Goal: Navigation & Orientation: Find specific page/section

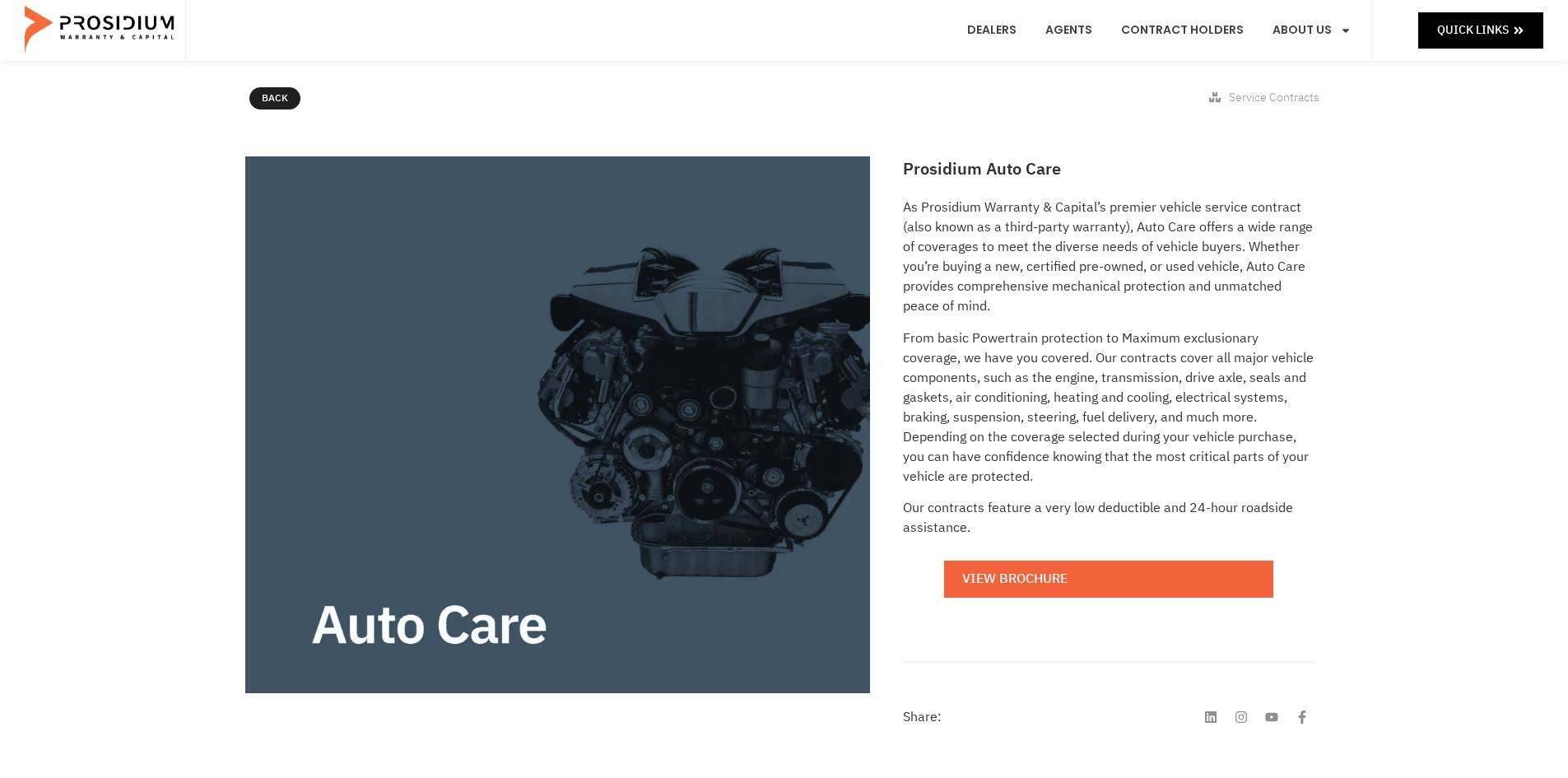
scroll to position [75, 0]
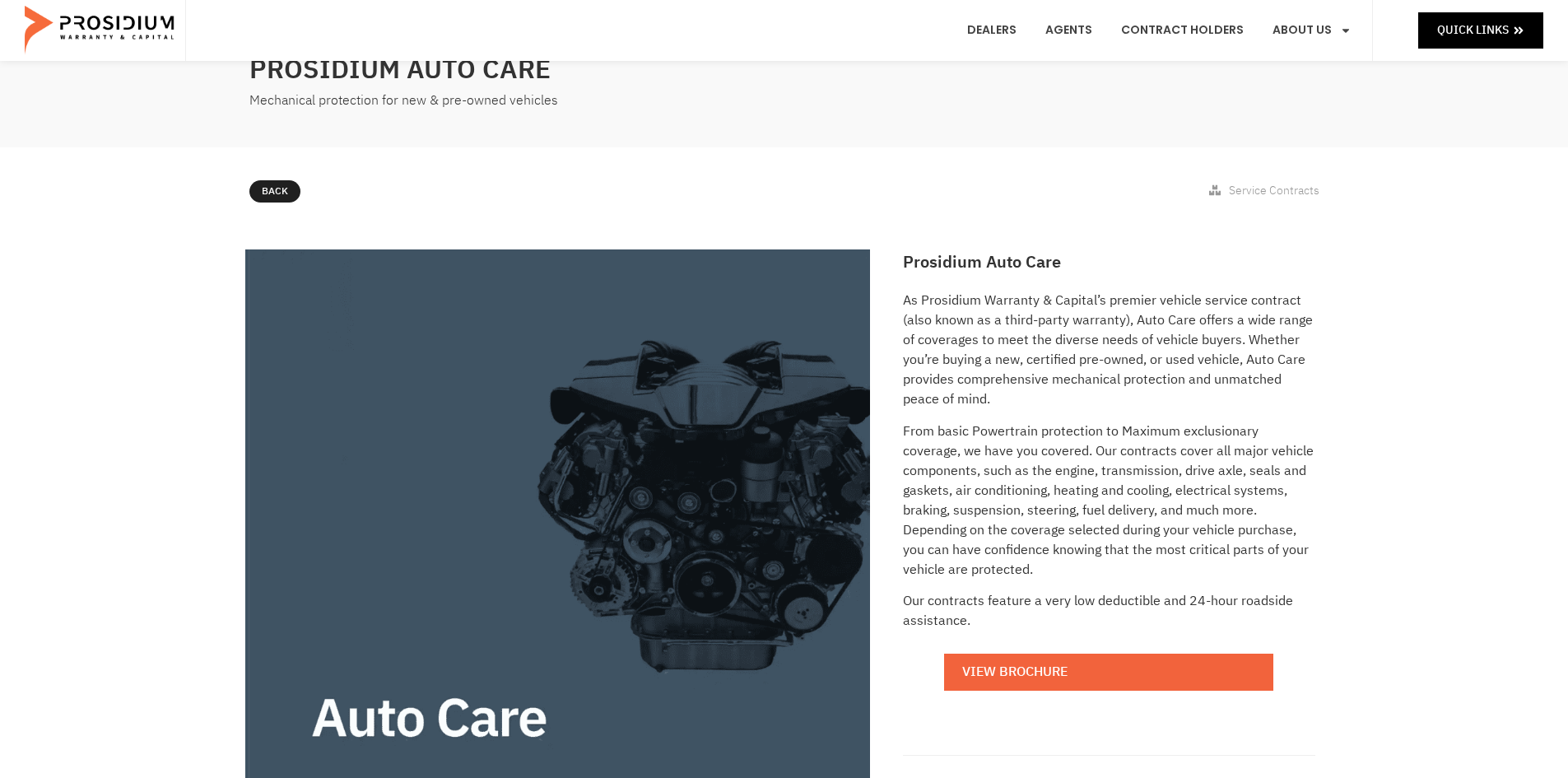
click at [1214, 191] on icon at bounding box center [1214, 189] width 11 height 11
click at [1019, 676] on link "View Brochure" at bounding box center [1109, 672] width 329 height 37
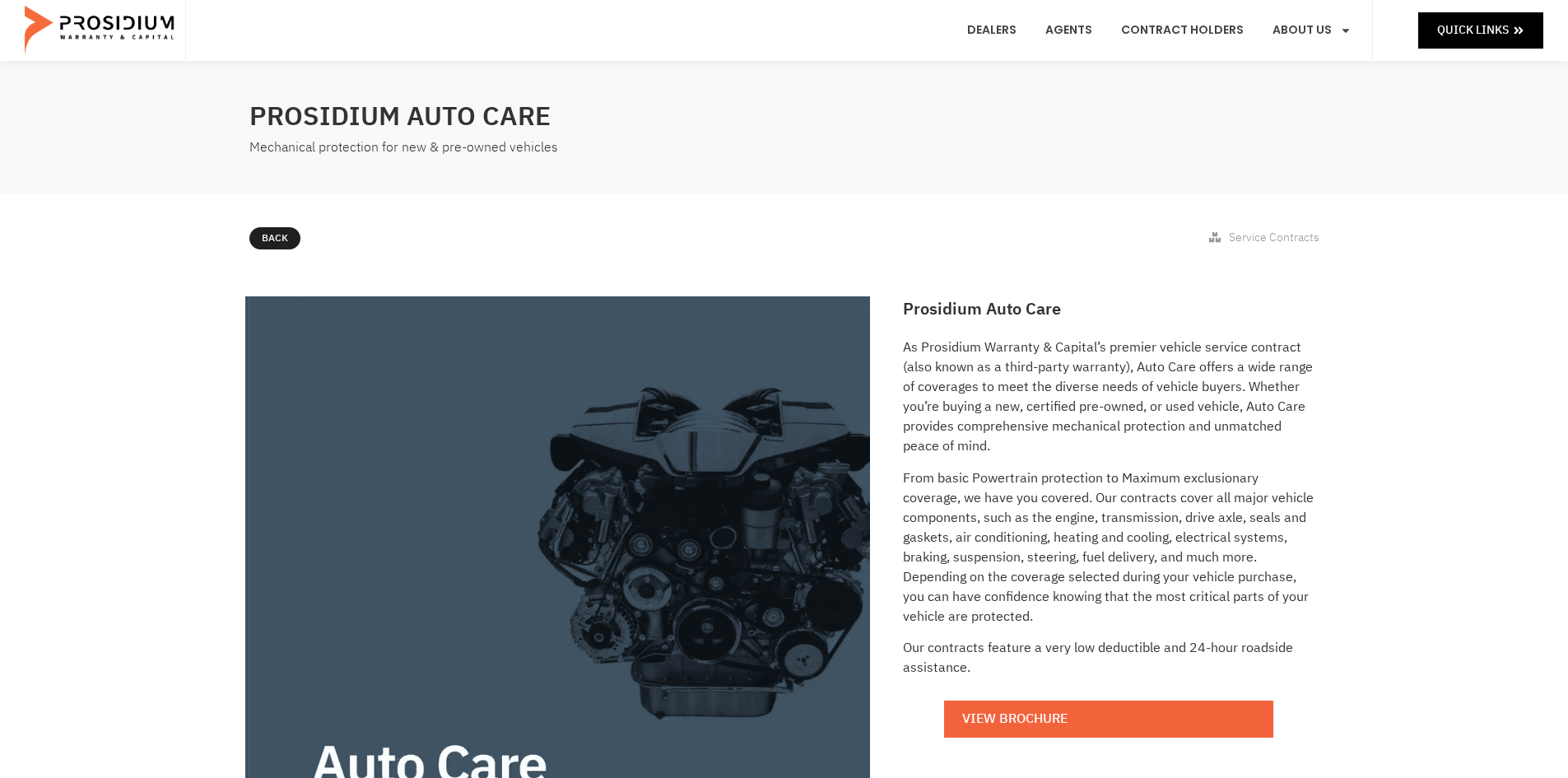
scroll to position [0, 0]
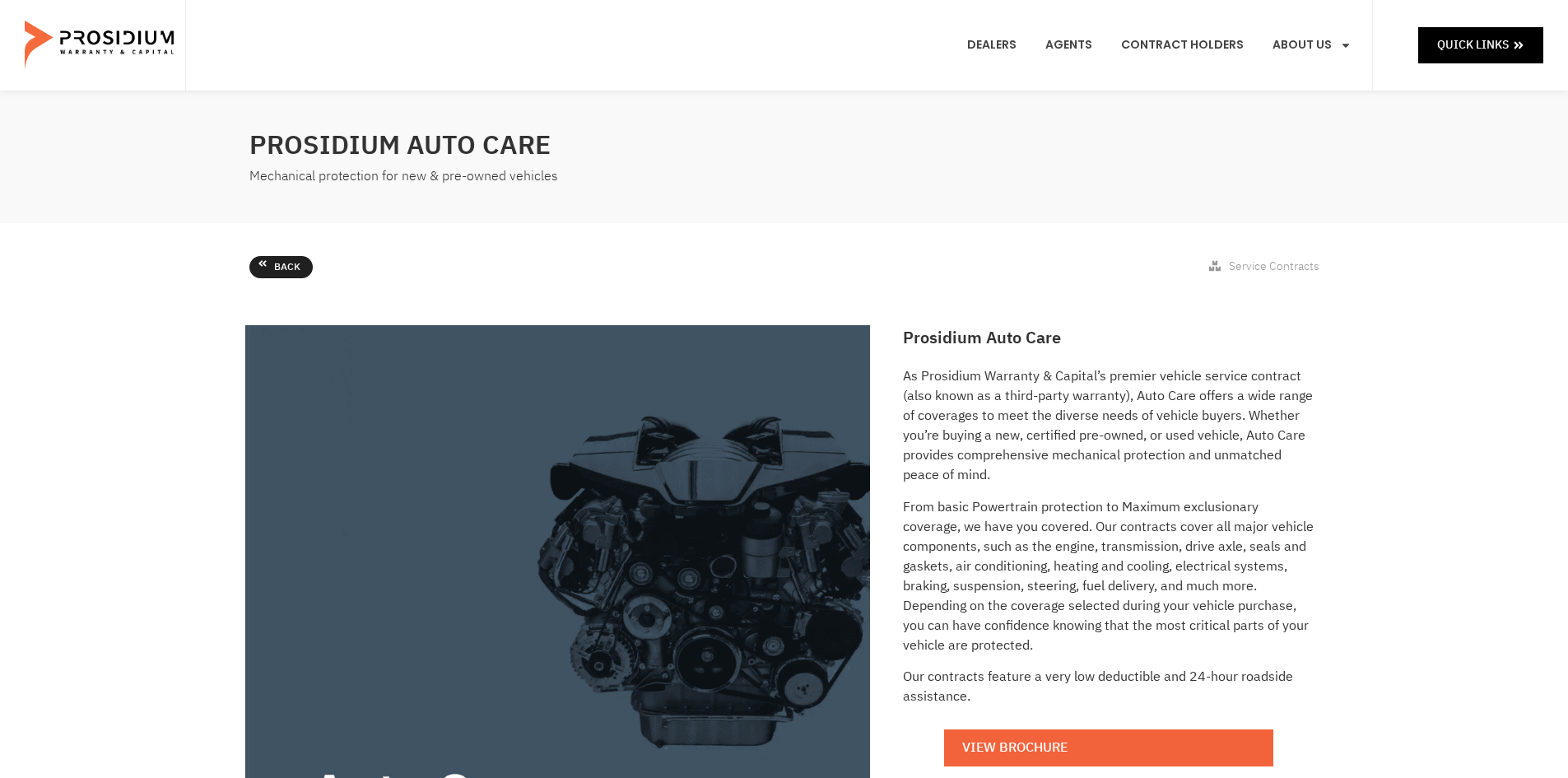
click at [265, 264] on icon at bounding box center [262, 263] width 10 height 10
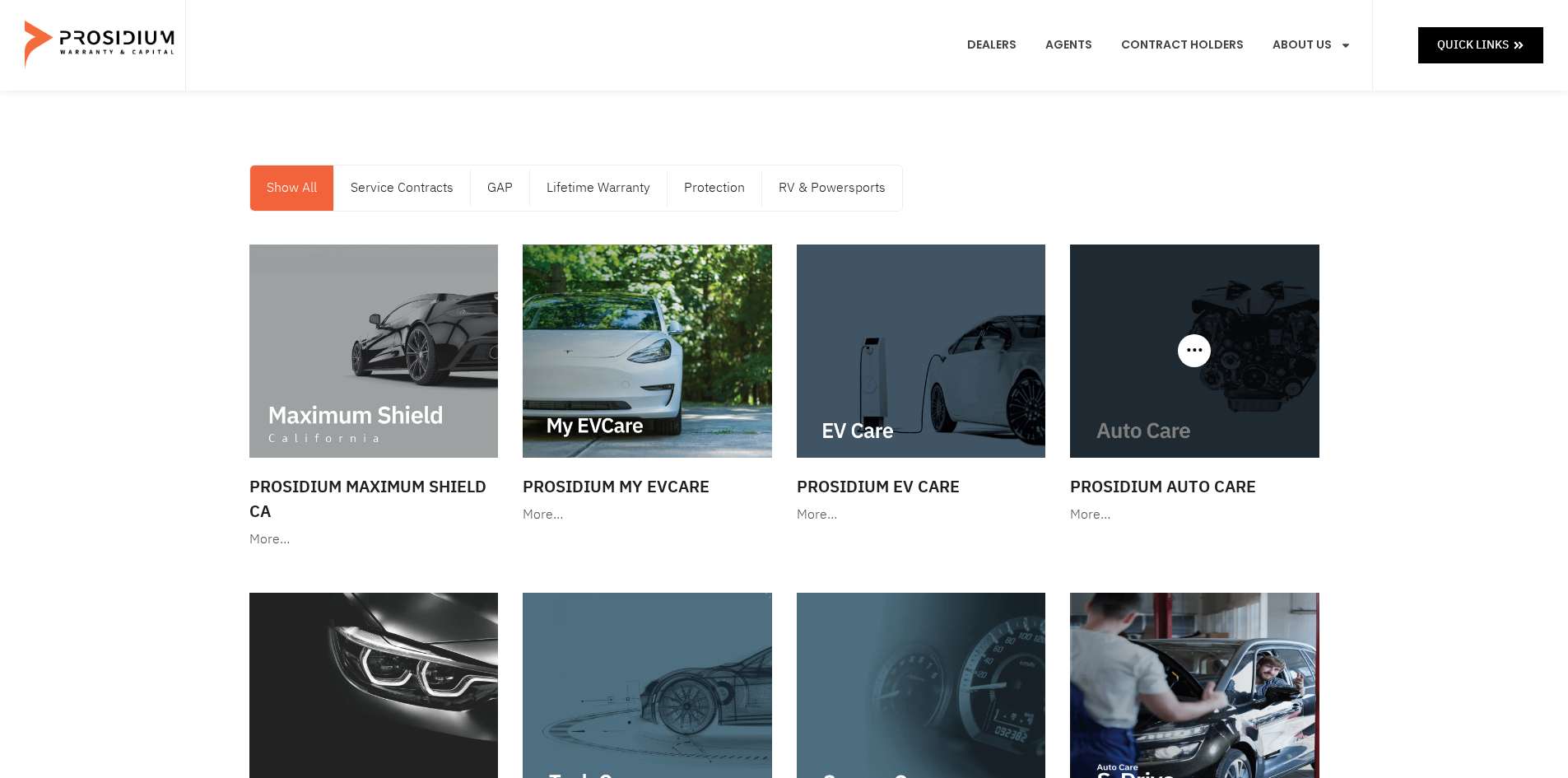
click at [1249, 400] on img at bounding box center [1194, 350] width 250 height 213
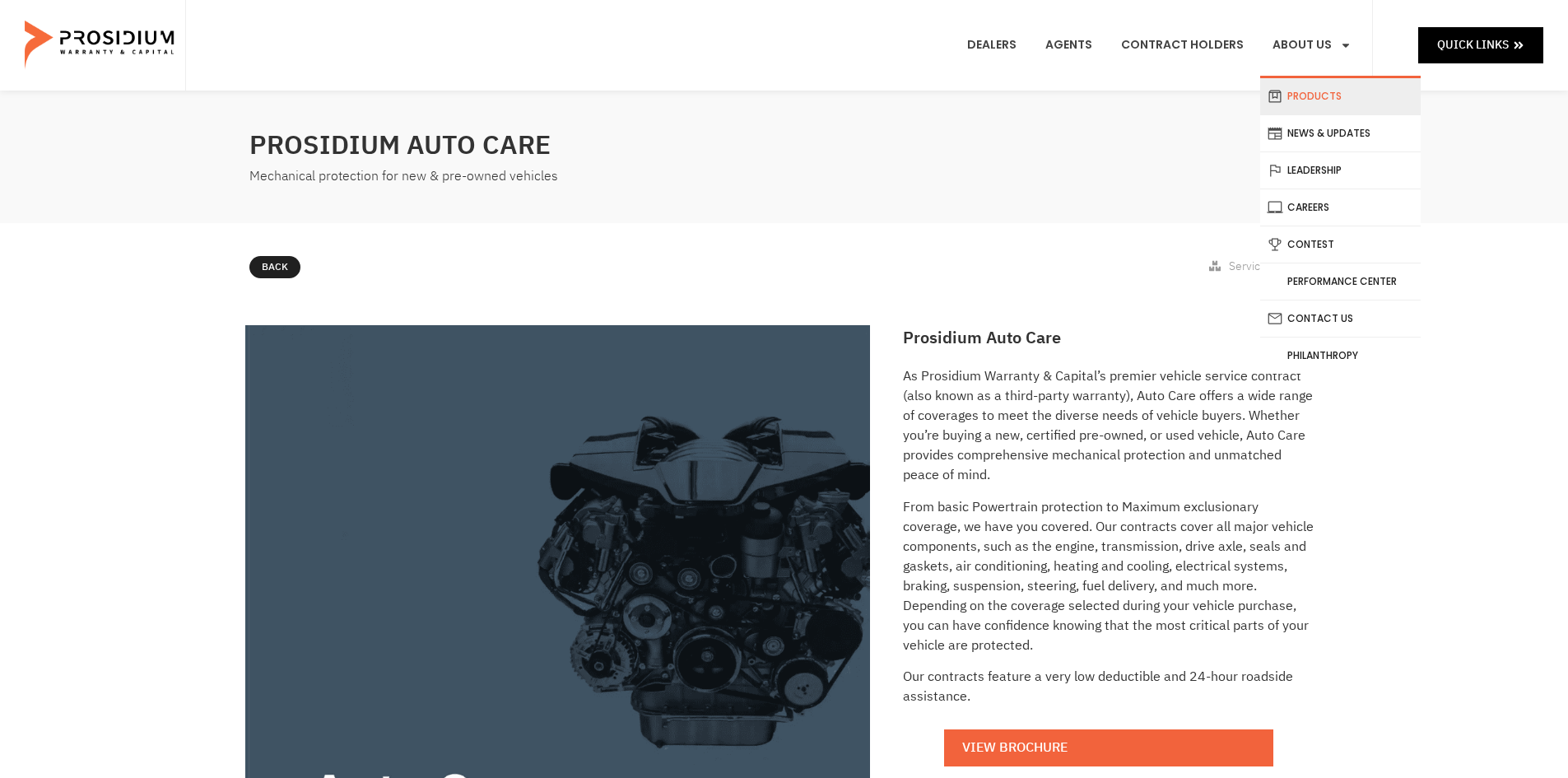
click at [1325, 95] on link "Products" at bounding box center [1339, 95] width 160 height 36
